Goal: Find specific page/section: Find specific page/section

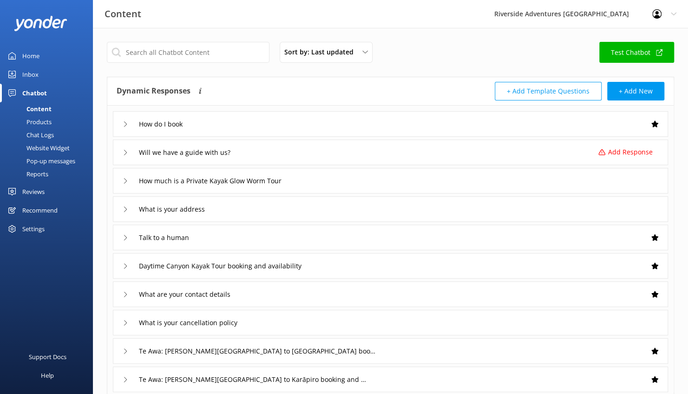
scroll to position [119, 0]
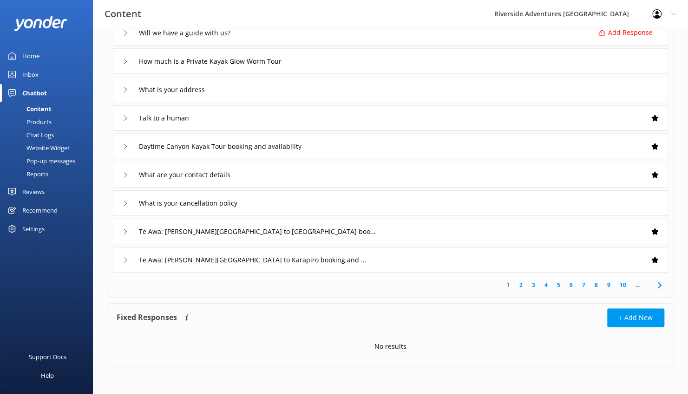
click at [49, 92] on link "Chatbot" at bounding box center [46, 93] width 93 height 19
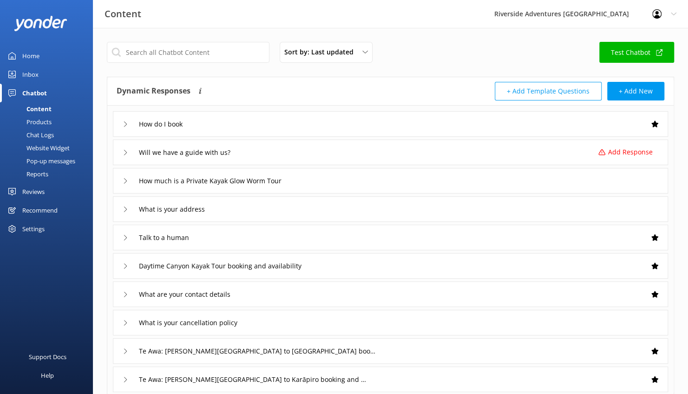
scroll to position [119, 0]
